Goal: Task Accomplishment & Management: Use online tool/utility

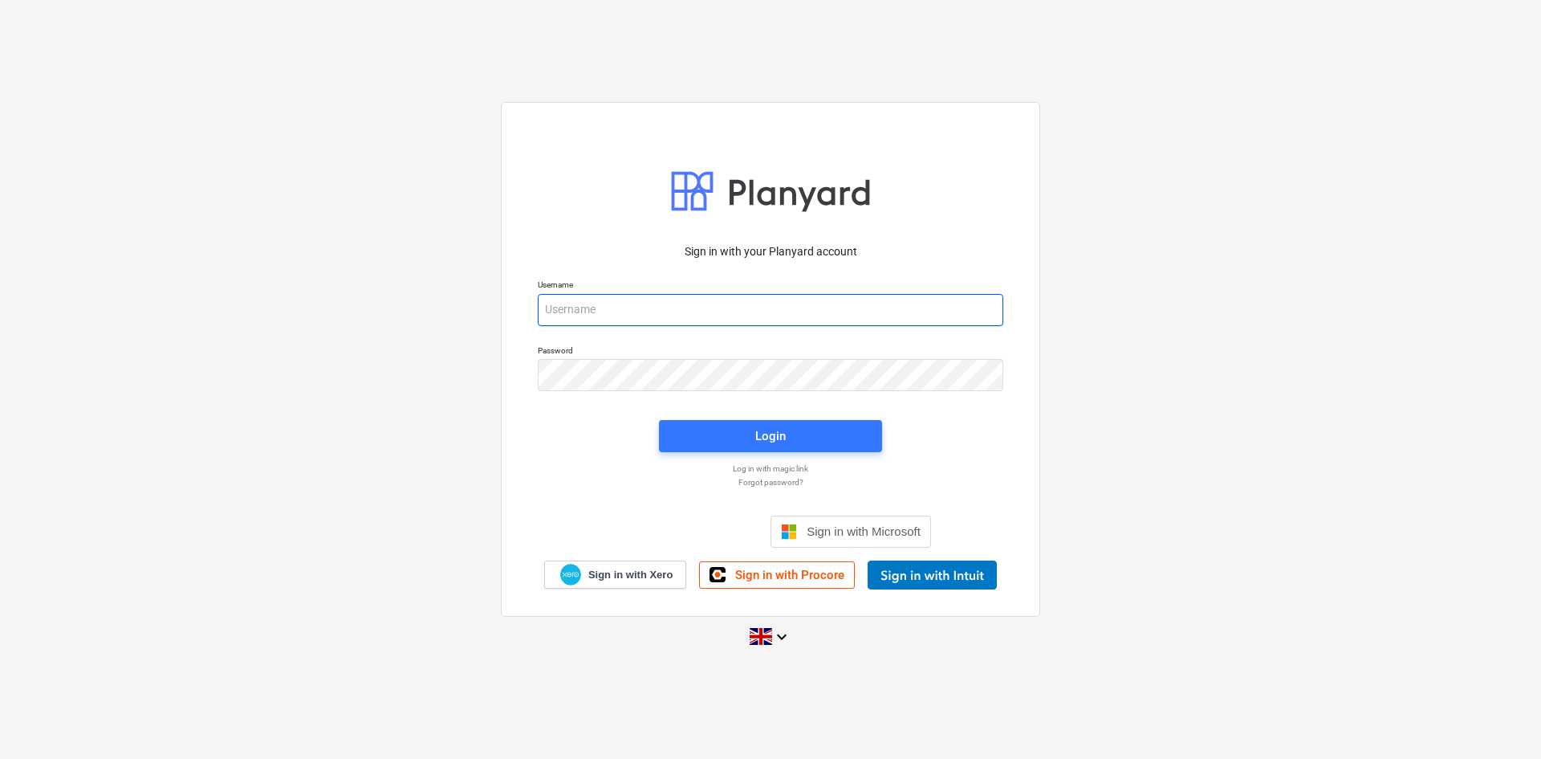
click at [600, 314] on input "email" at bounding box center [771, 310] width 466 height 32
type input "[EMAIL_ADDRESS][DOMAIN_NAME]"
click at [727, 435] on span "Login" at bounding box center [770, 435] width 185 height 21
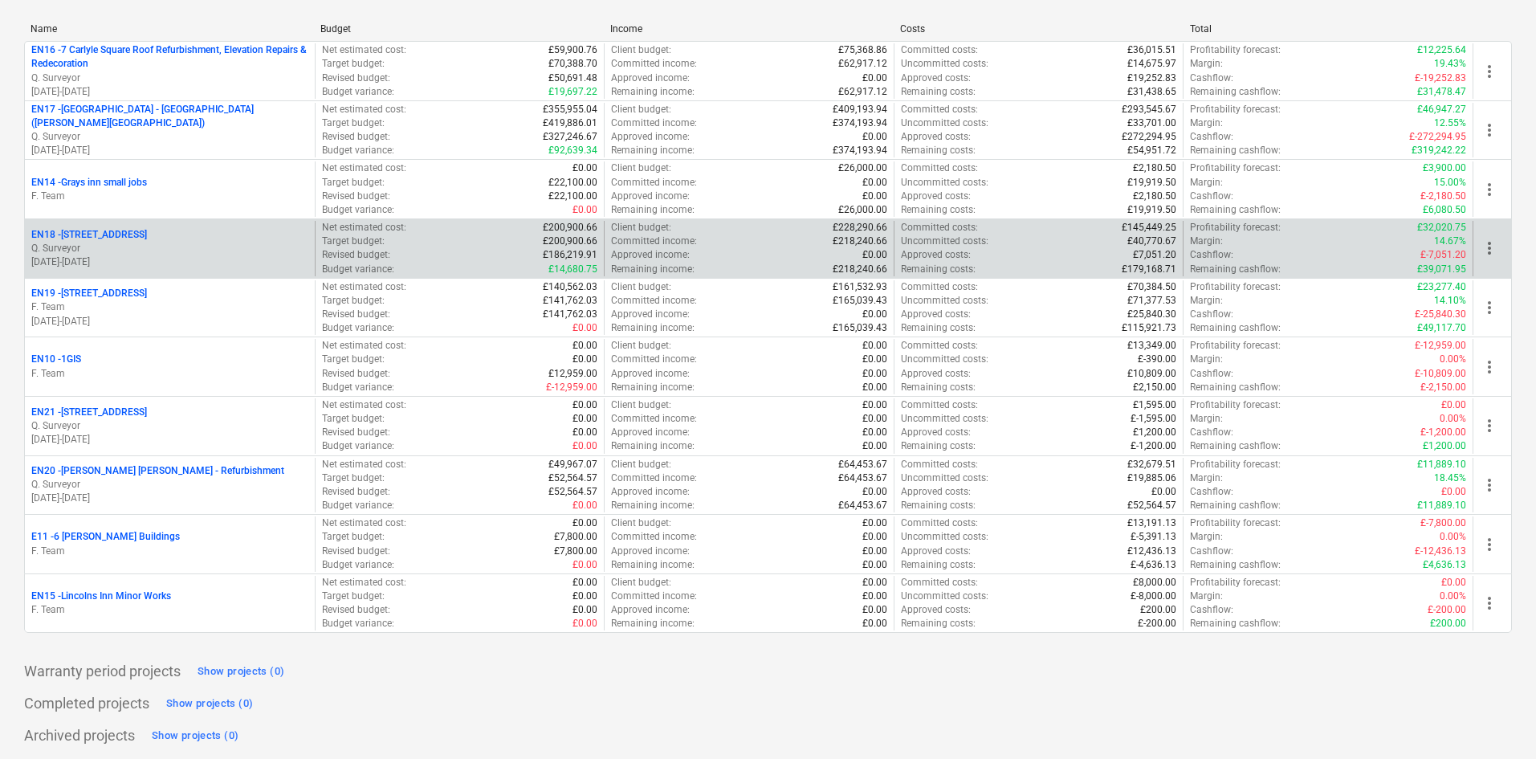
scroll to position [307, 0]
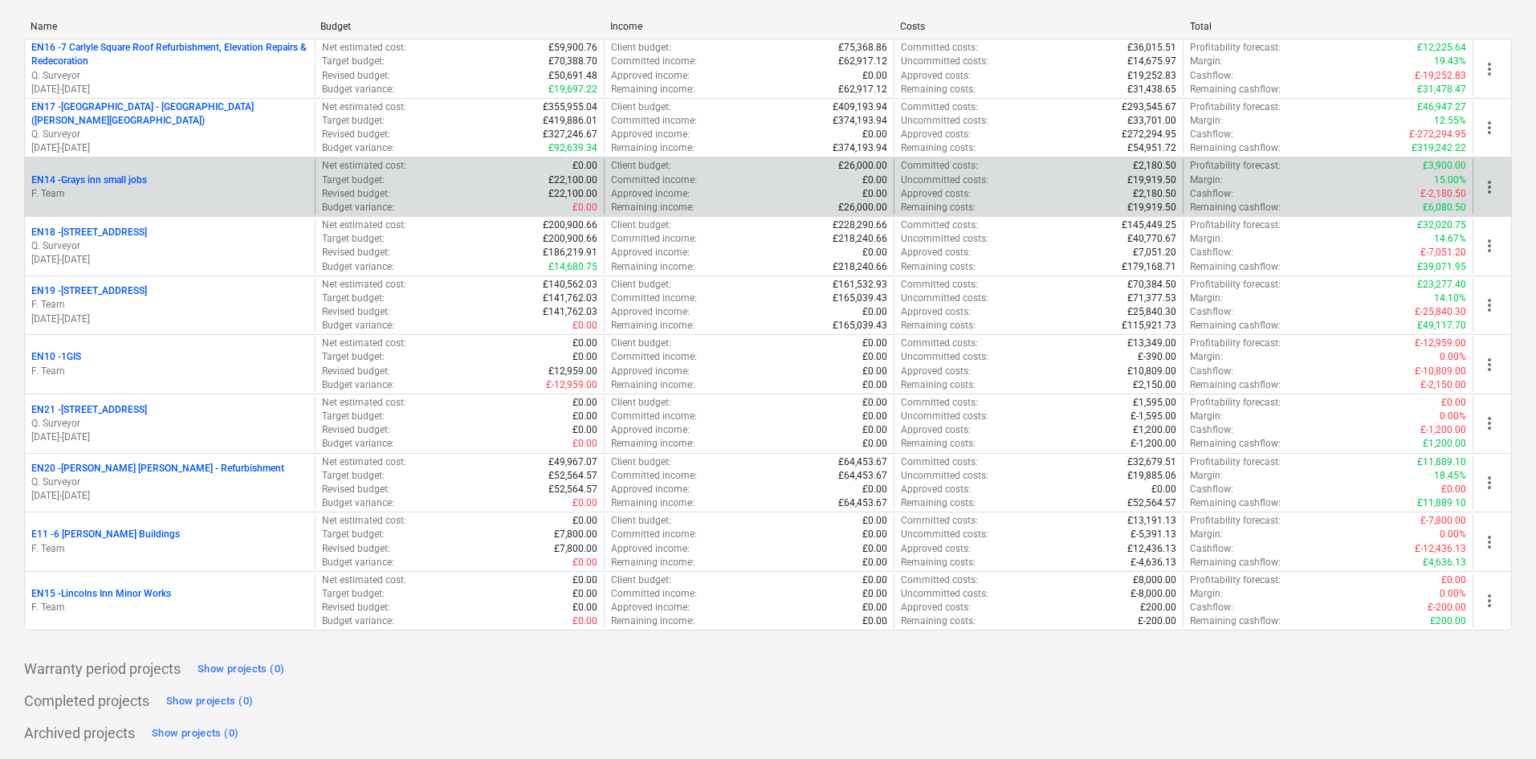
click at [183, 203] on div "EN14 - Grays inn small jobs F. Team" at bounding box center [170, 186] width 290 height 55
click at [254, 182] on div "EN14 - Grays inn small jobs" at bounding box center [169, 180] width 277 height 14
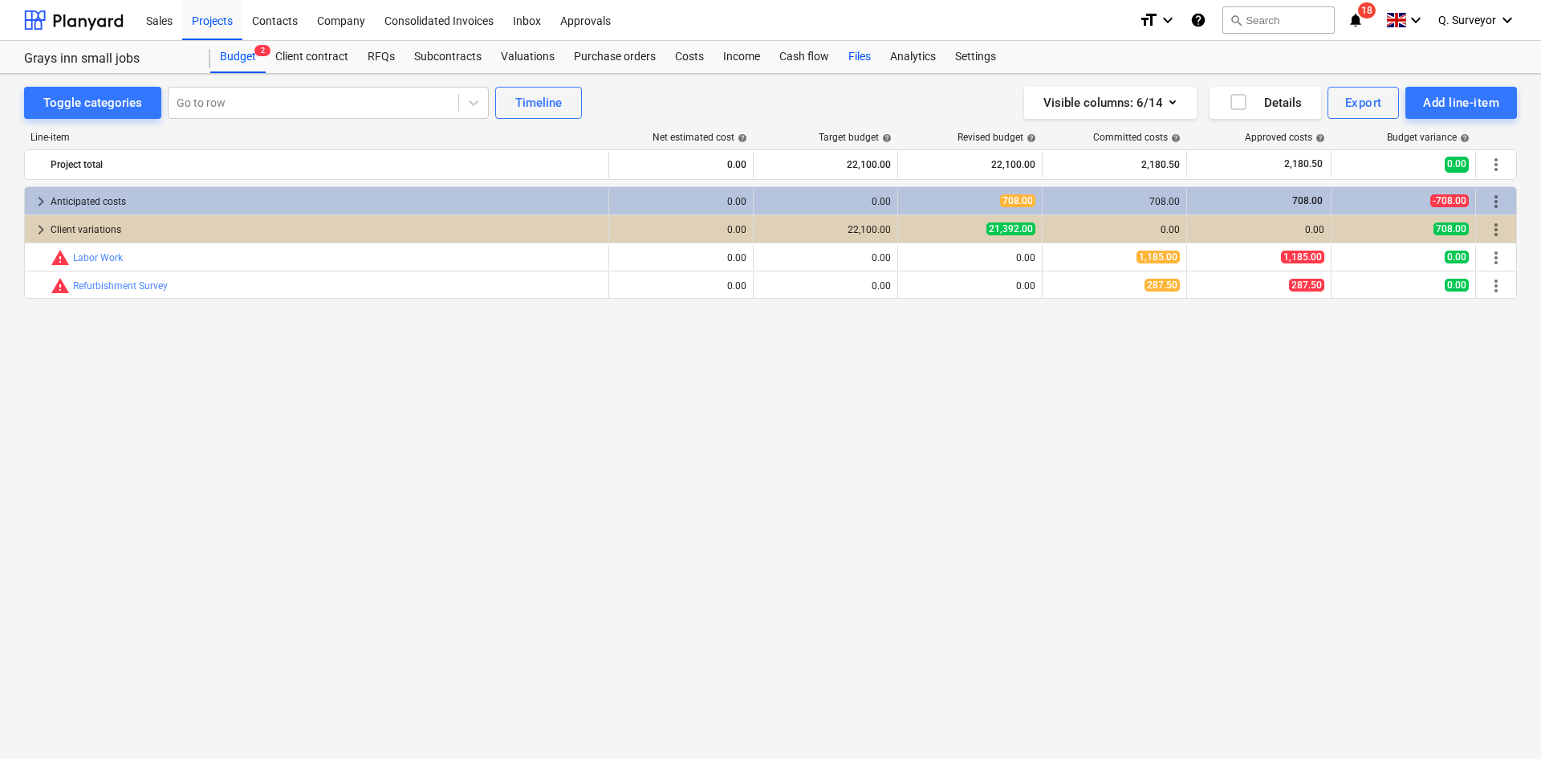
click at [841, 60] on div "Files" at bounding box center [860, 57] width 42 height 32
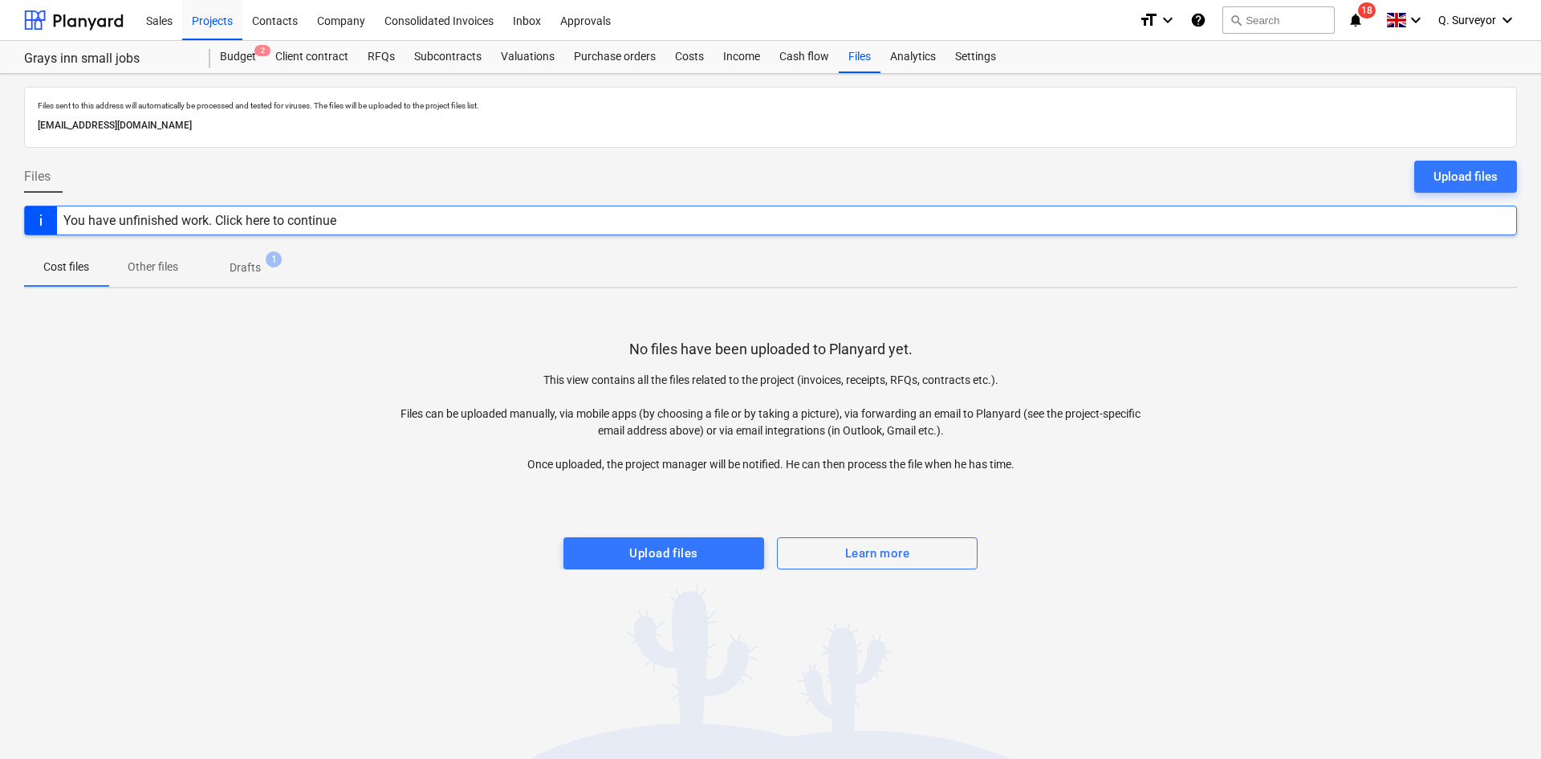
drag, startPoint x: 332, startPoint y: 122, endPoint x: 13, endPoint y: 124, distance: 318.7
click at [13, 124] on div "Files sent to this address will automatically be processed and tested for virus…" at bounding box center [770, 416] width 1541 height 685
copy p "[EMAIL_ADDRESS][DOMAIN_NAME]"
click at [205, 20] on div "Projects" at bounding box center [212, 19] width 60 height 41
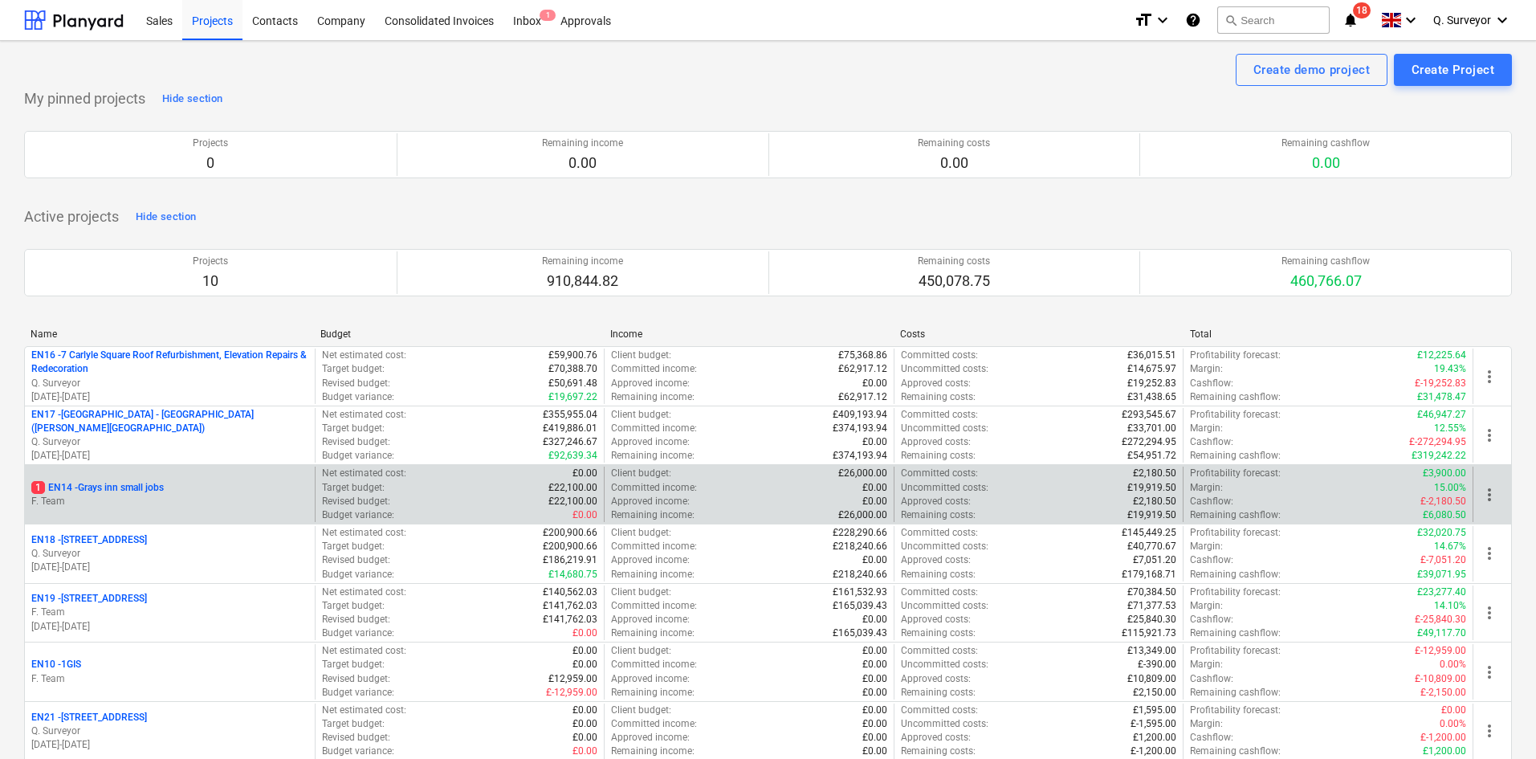
click at [195, 472] on div "1 EN14 - Grays inn small jobs F. Team" at bounding box center [170, 493] width 290 height 55
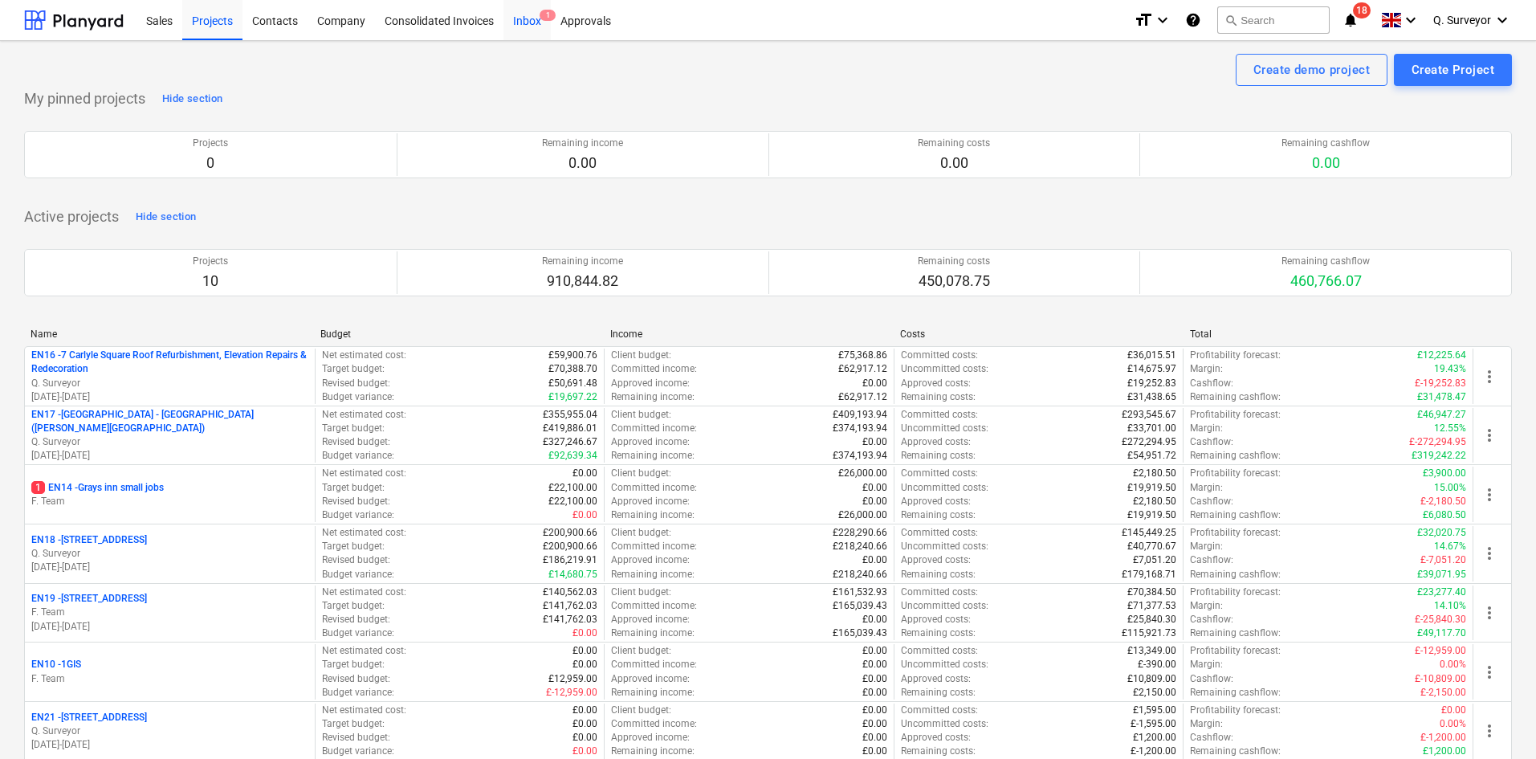
click at [519, 22] on div "Inbox 1" at bounding box center [526, 19] width 47 height 41
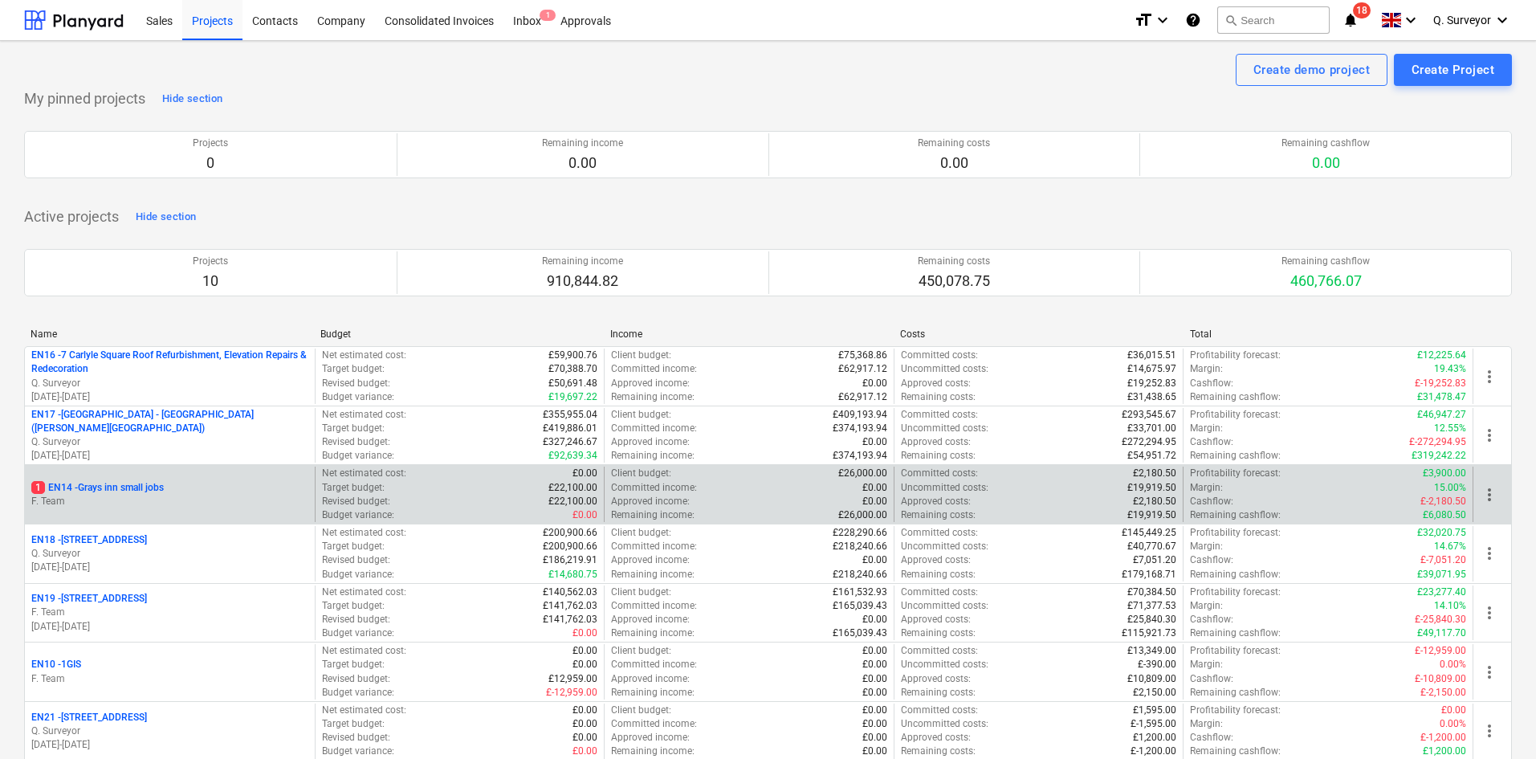
click at [210, 482] on div "1 EN14 - Grays inn small jobs" at bounding box center [169, 488] width 277 height 14
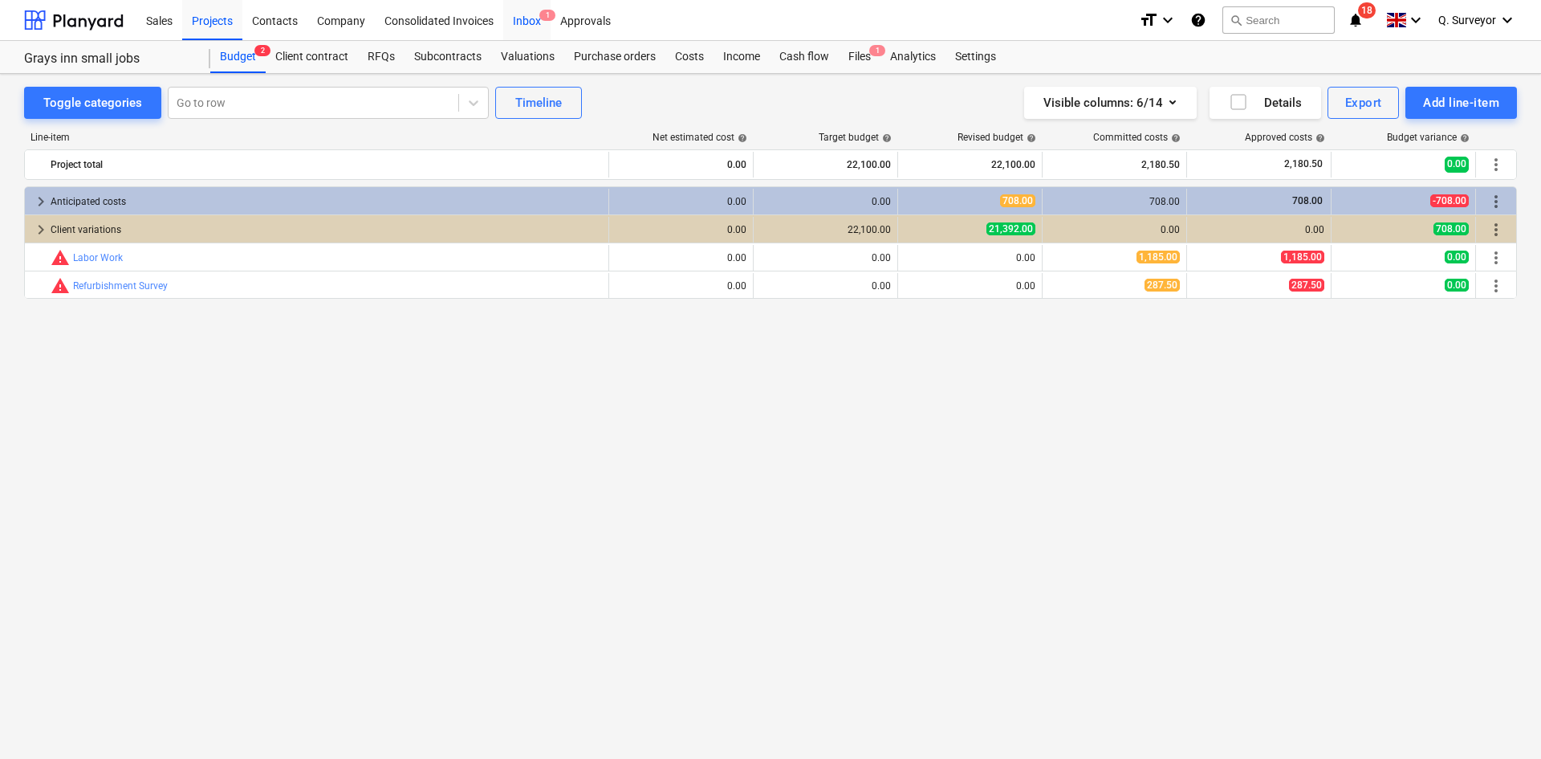
click at [534, 14] on div "Inbox 1" at bounding box center [526, 19] width 47 height 41
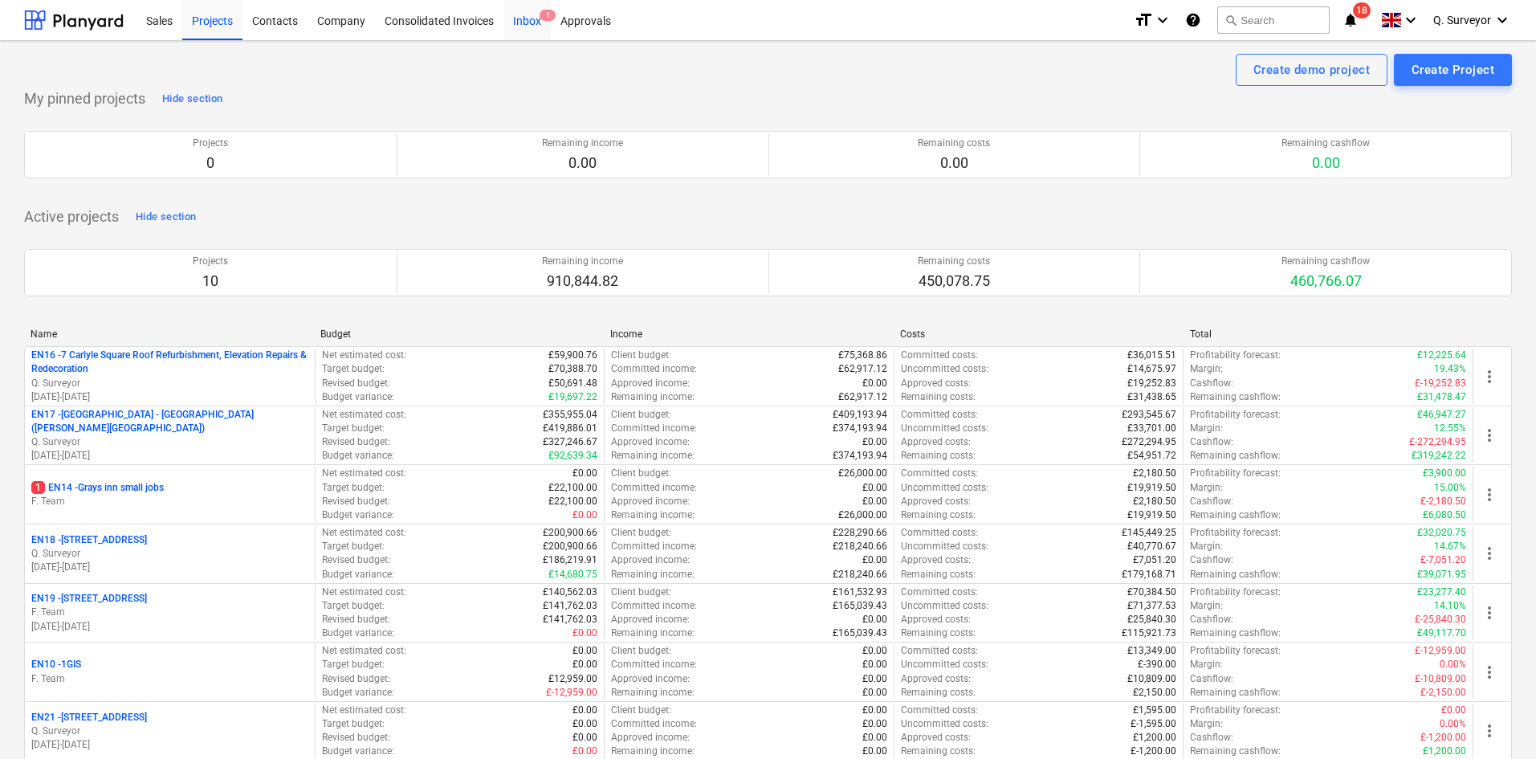
click at [527, 21] on div "Inbox 1" at bounding box center [526, 19] width 47 height 41
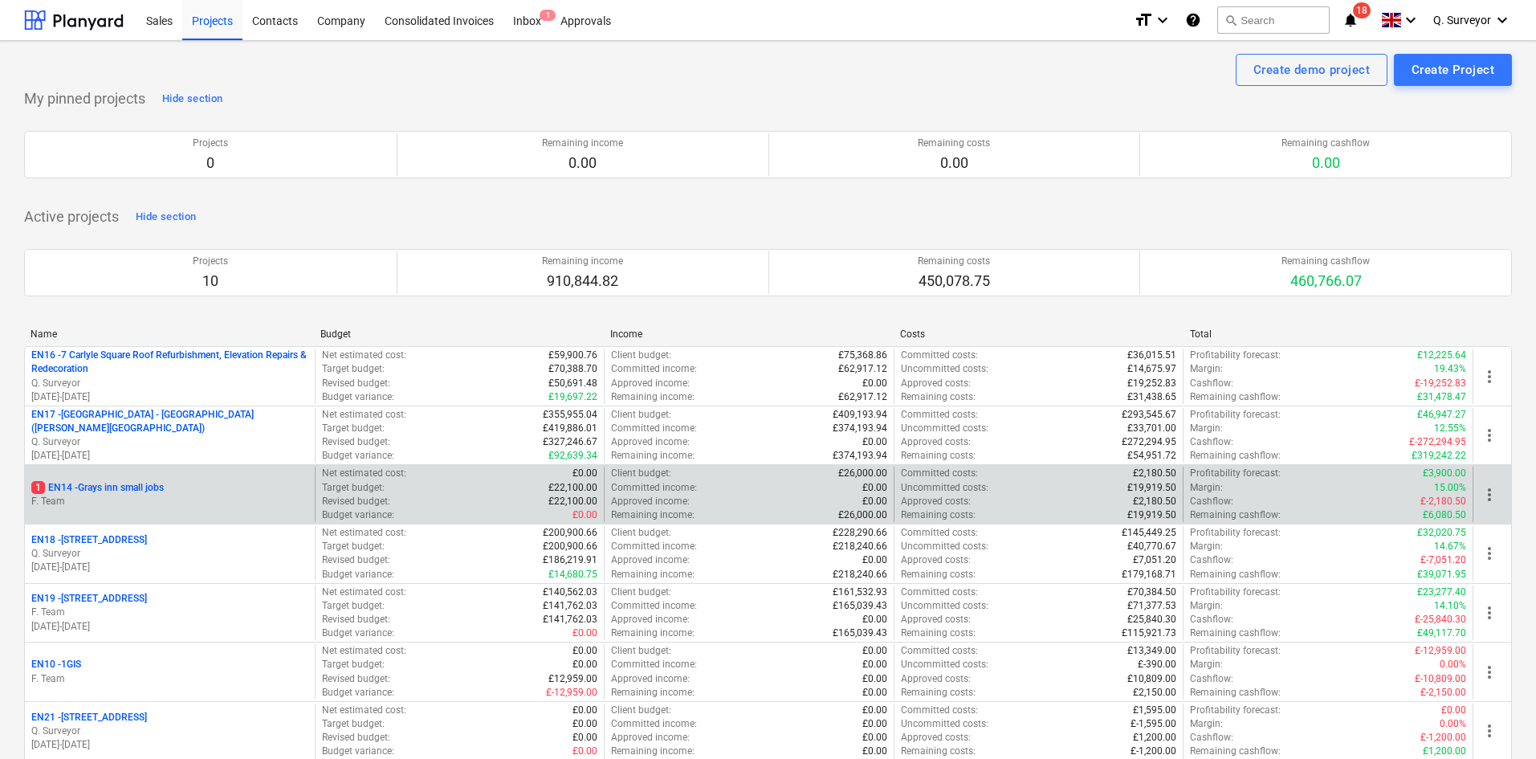
click at [238, 499] on p "F. Team" at bounding box center [169, 501] width 277 height 14
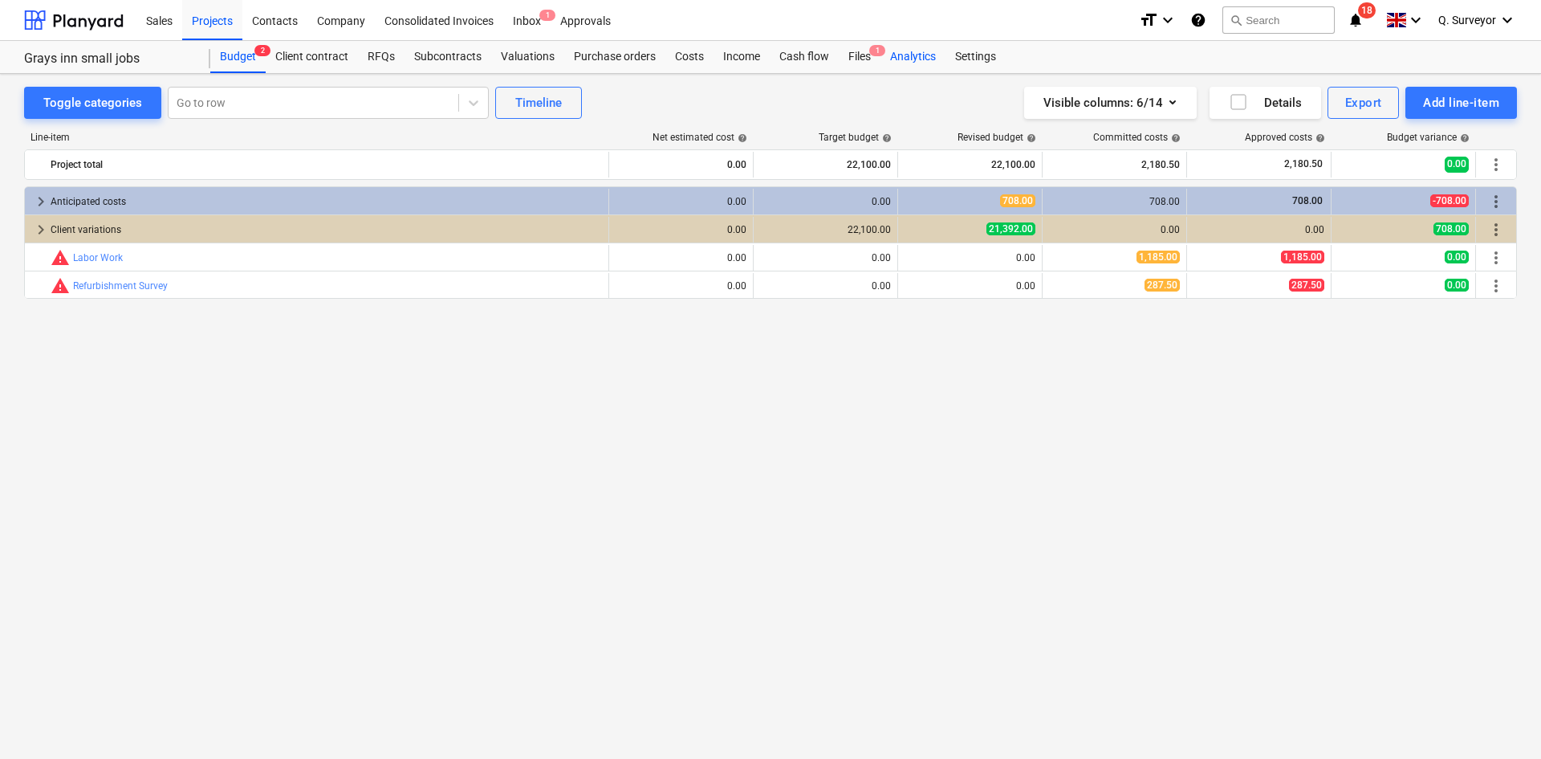
click at [887, 58] on div "Analytics" at bounding box center [913, 57] width 65 height 32
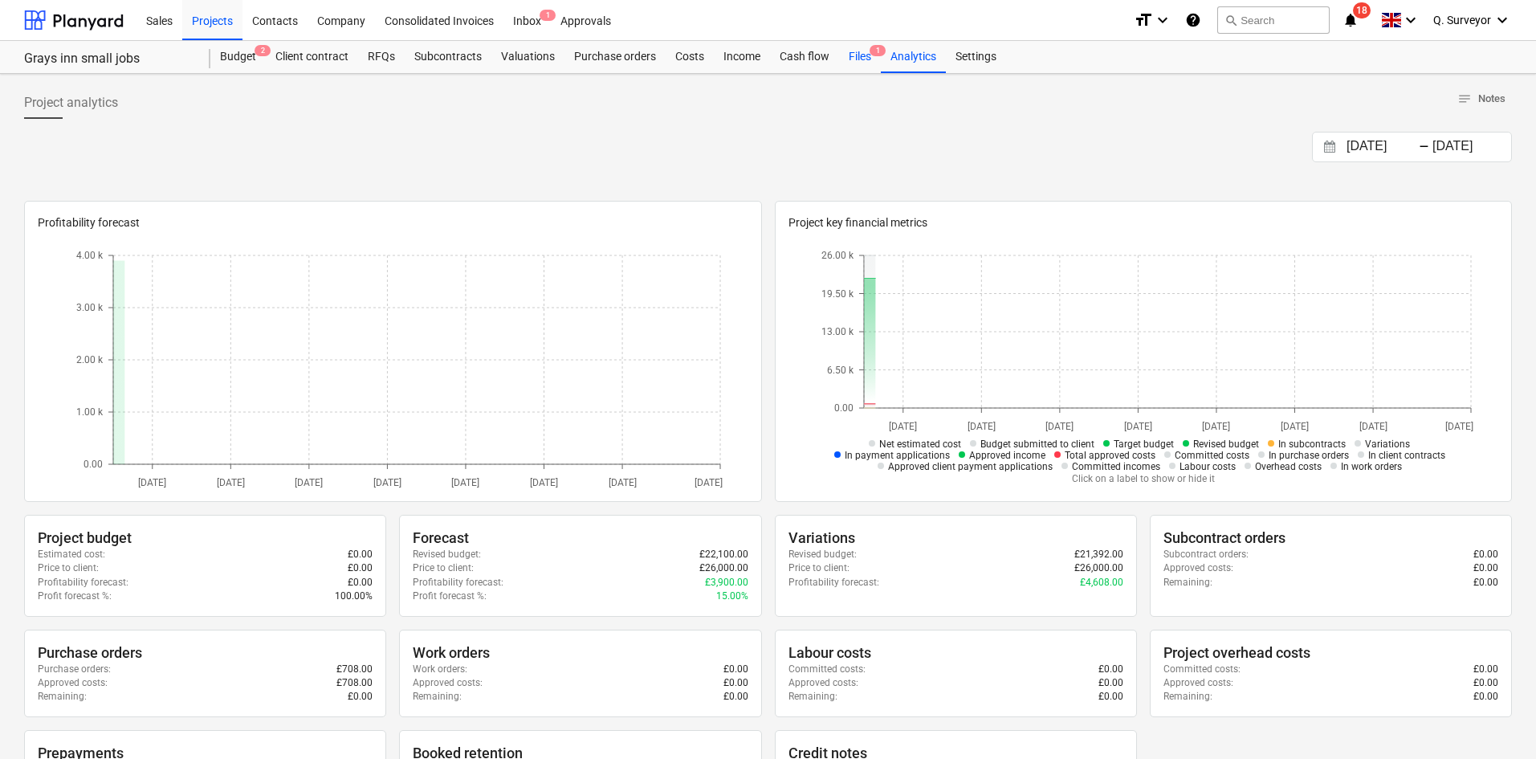
click at [855, 57] on div "Files 1" at bounding box center [860, 57] width 42 height 32
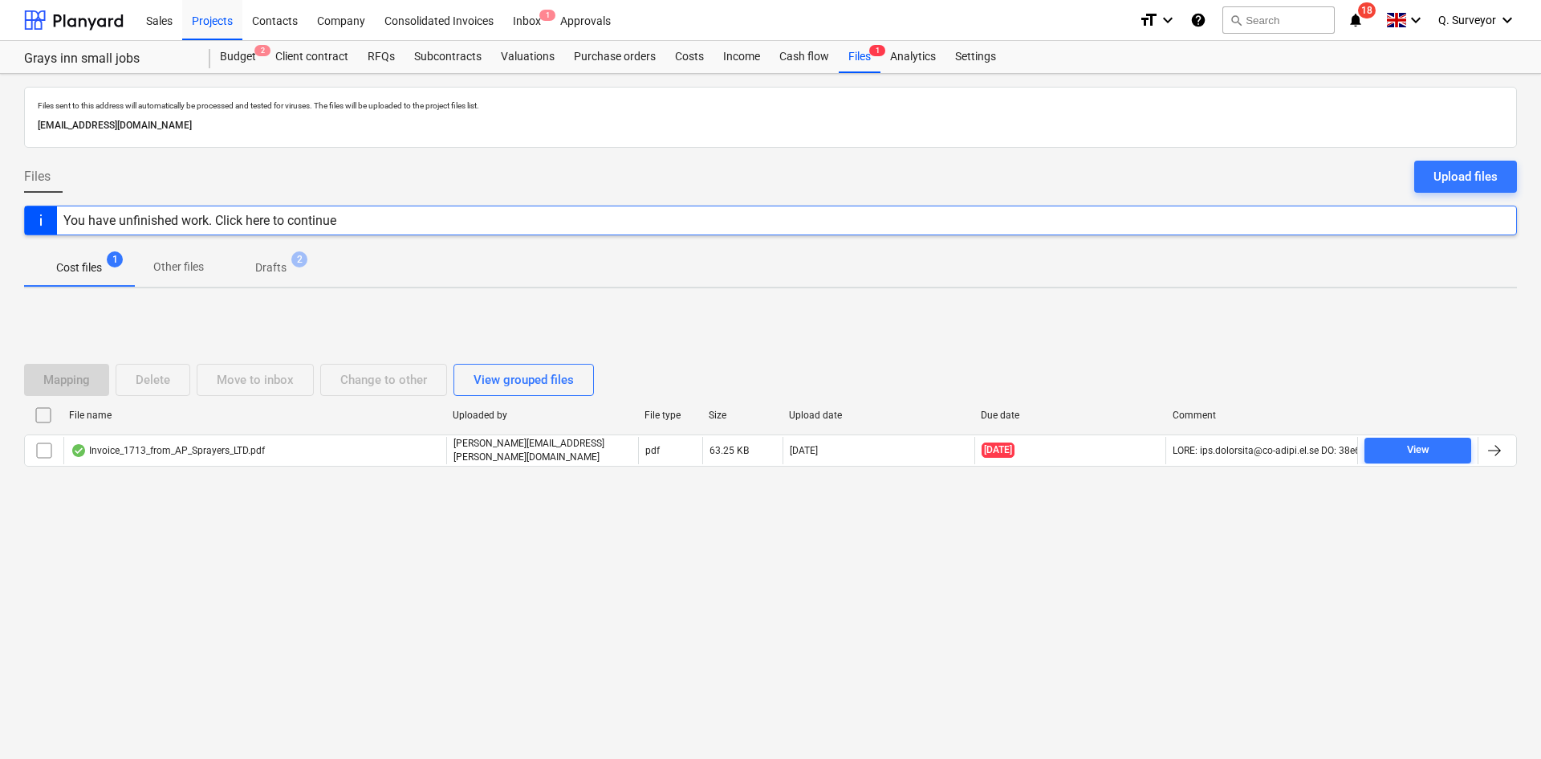
drag, startPoint x: 344, startPoint y: 122, endPoint x: 23, endPoint y: 127, distance: 320.3
click at [25, 126] on div "Files sent to this address will automatically be processed and tested for virus…" at bounding box center [770, 117] width 1493 height 61
copy p "[EMAIL_ADDRESS][DOMAIN_NAME]"
